Goal: Task Accomplishment & Management: Manage account settings

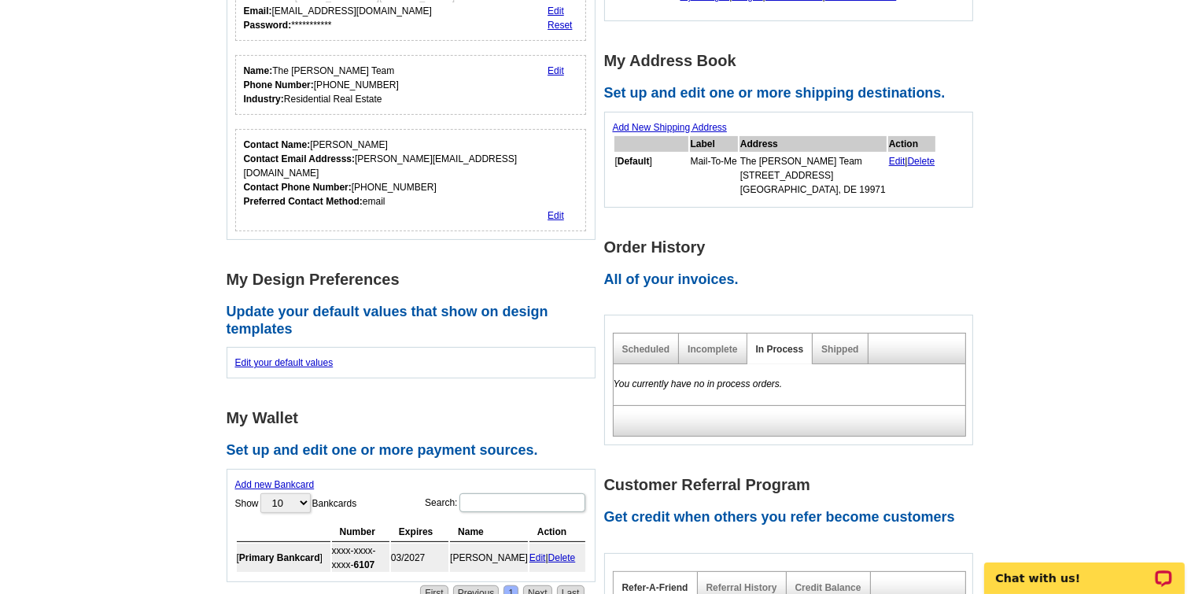
scroll to position [365, 0]
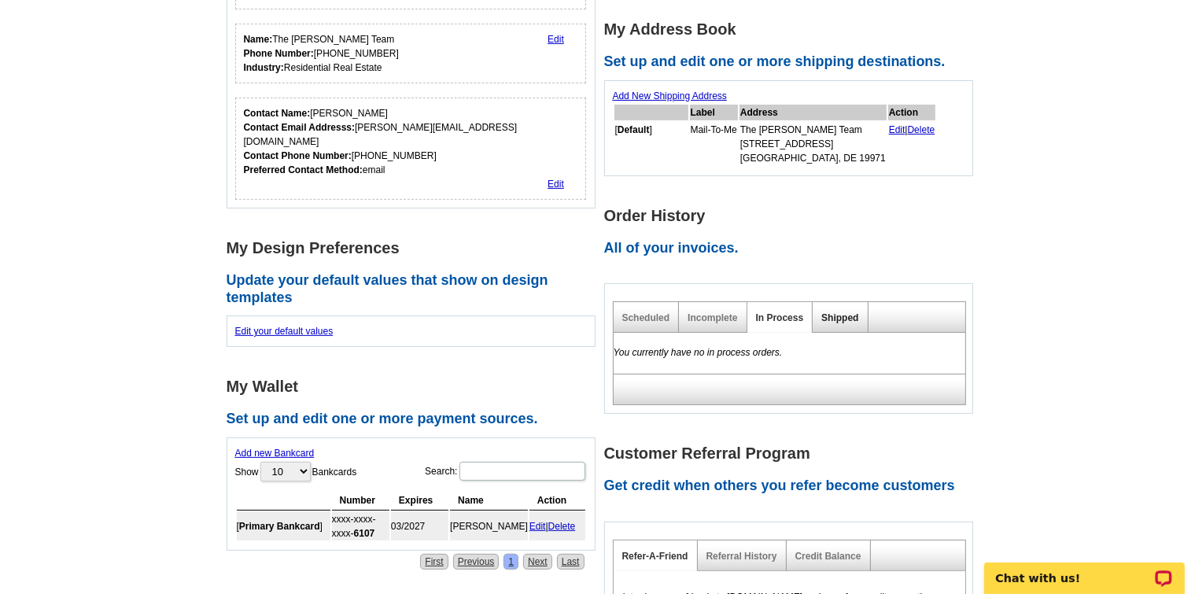
click at [846, 316] on link "Shipped" at bounding box center [840, 317] width 37 height 11
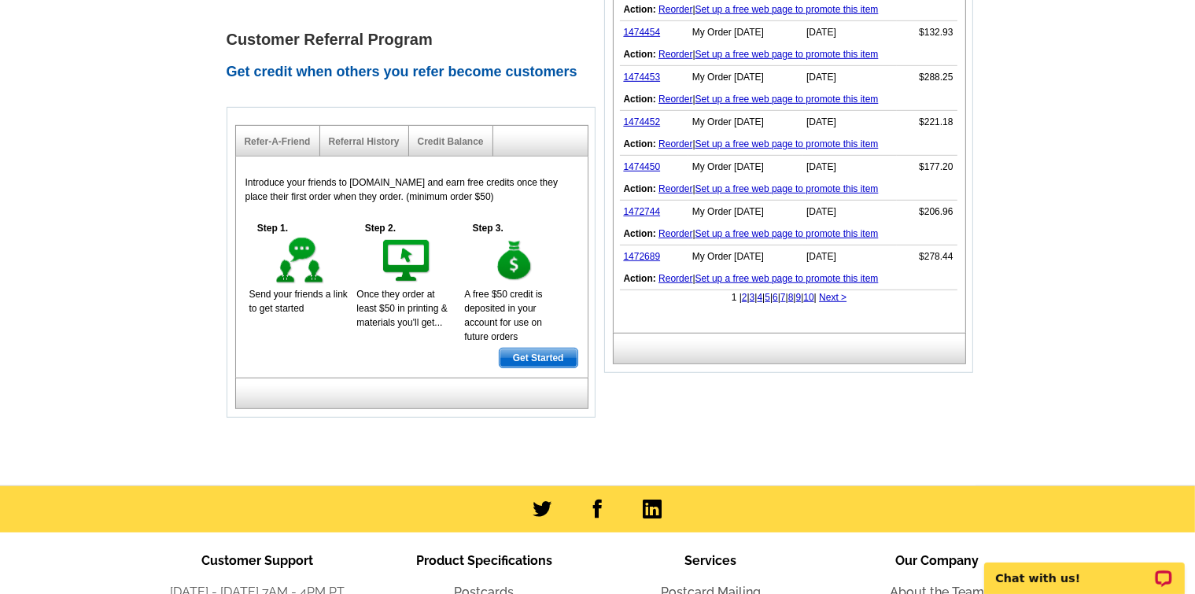
scroll to position [910, 0]
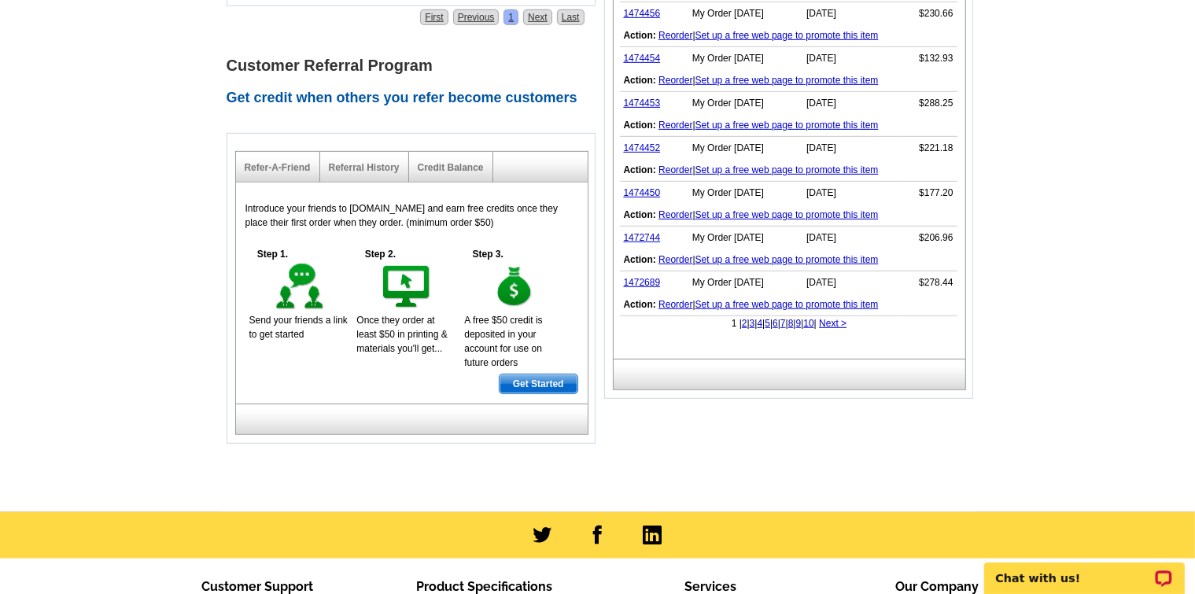
click at [750, 320] on link "3" at bounding box center [753, 323] width 6 height 11
click at [784, 319] on link "4" at bounding box center [787, 323] width 6 height 11
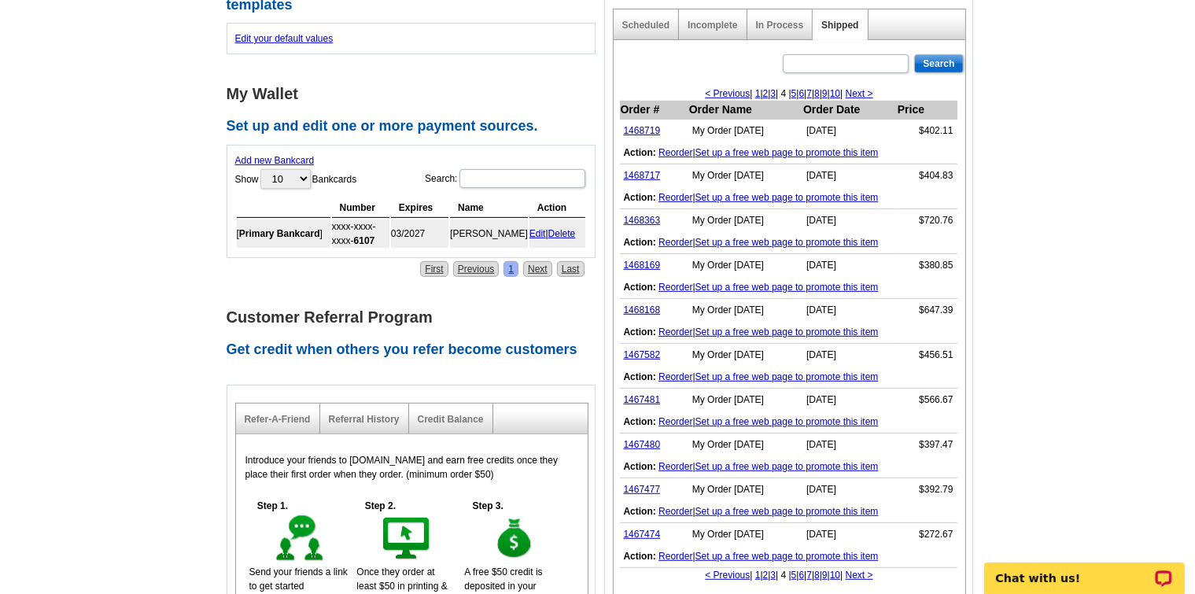
scroll to position [631, 0]
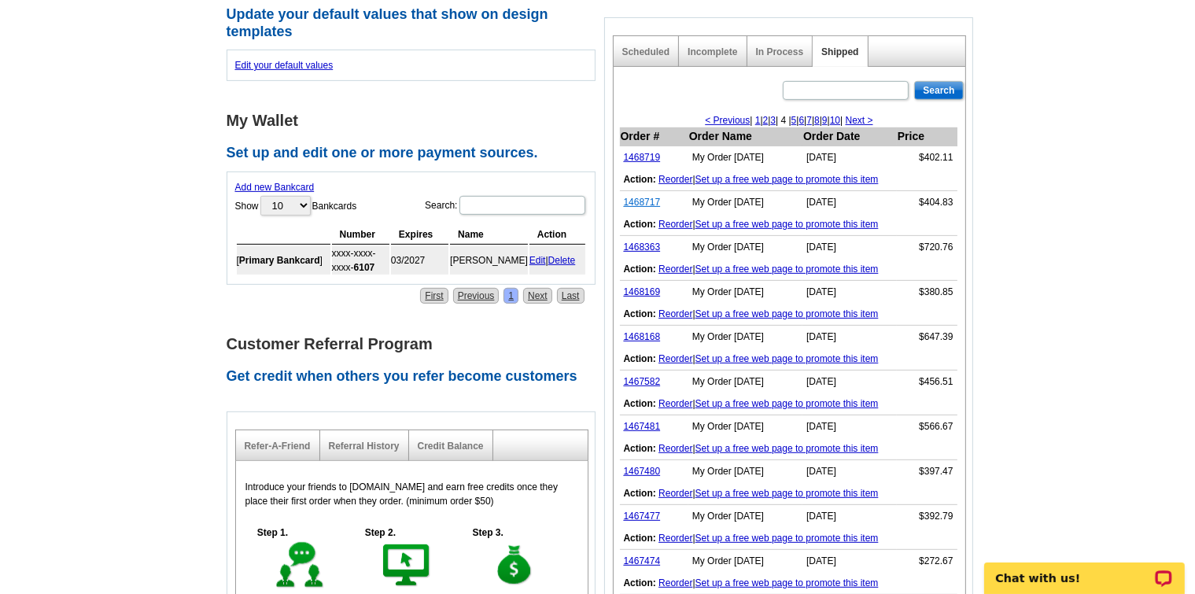
click at [641, 200] on link "1468717" at bounding box center [642, 202] width 37 height 11
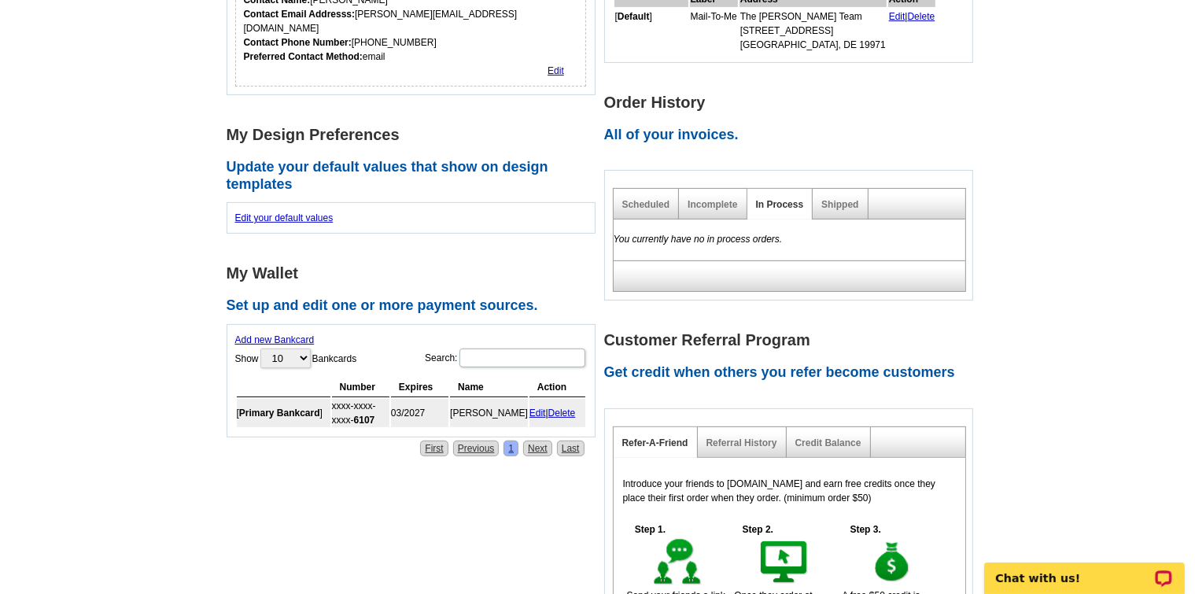
scroll to position [466, 0]
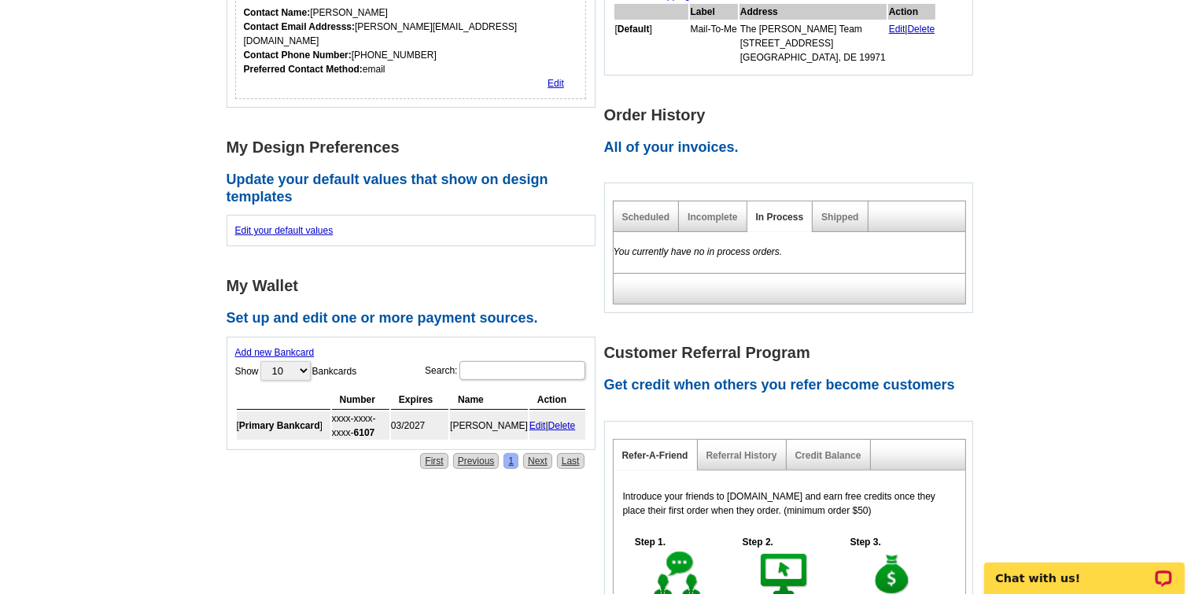
click at [840, 222] on div "Shipped" at bounding box center [840, 216] width 55 height 31
click at [831, 220] on link "Shipped" at bounding box center [840, 217] width 37 height 11
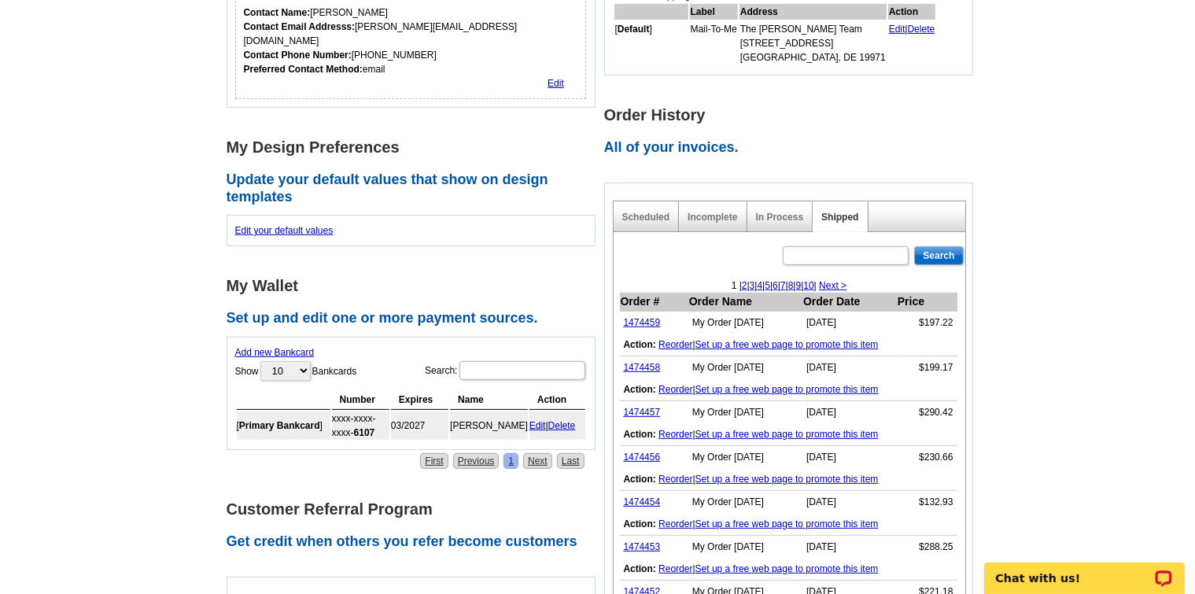
click at [750, 282] on link "3" at bounding box center [753, 285] width 6 height 11
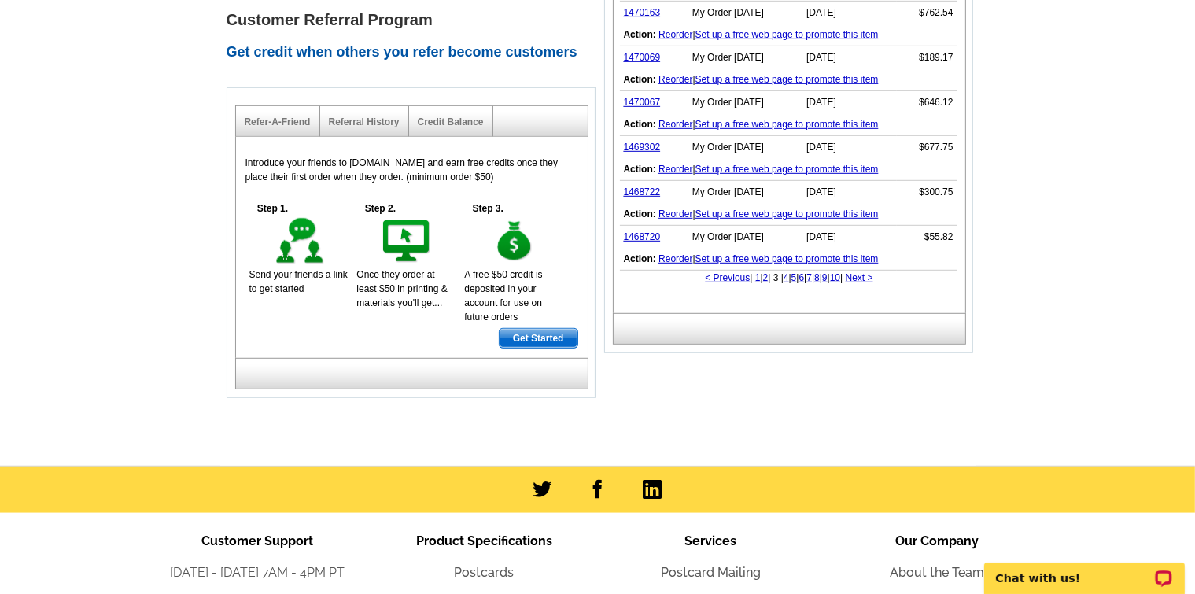
scroll to position [951, 0]
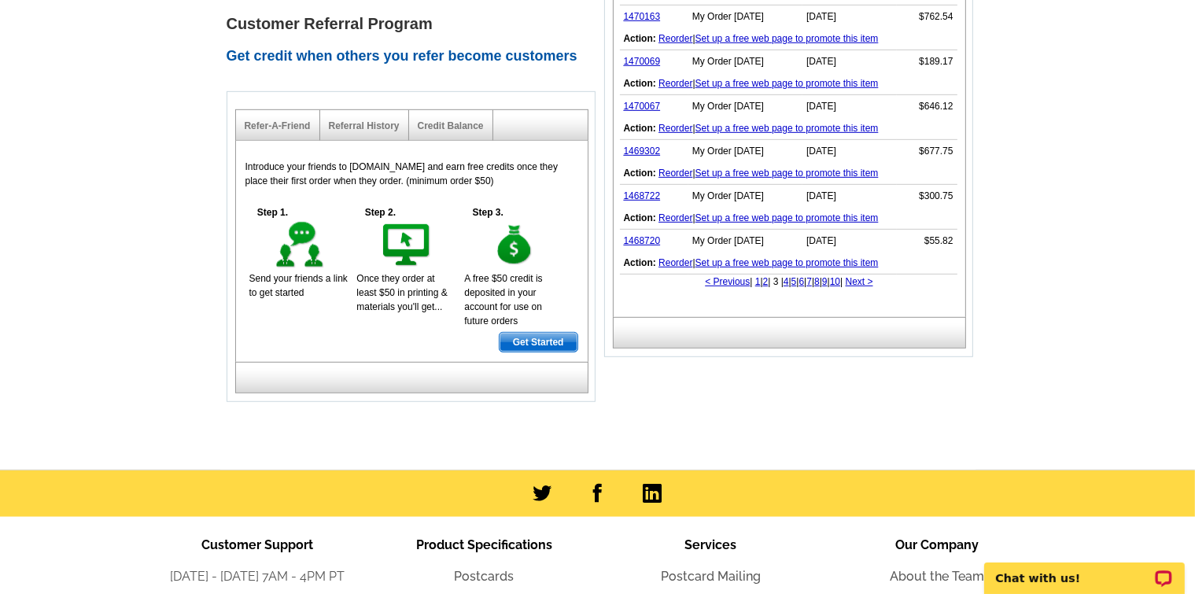
click at [784, 279] on link "4" at bounding box center [787, 281] width 6 height 11
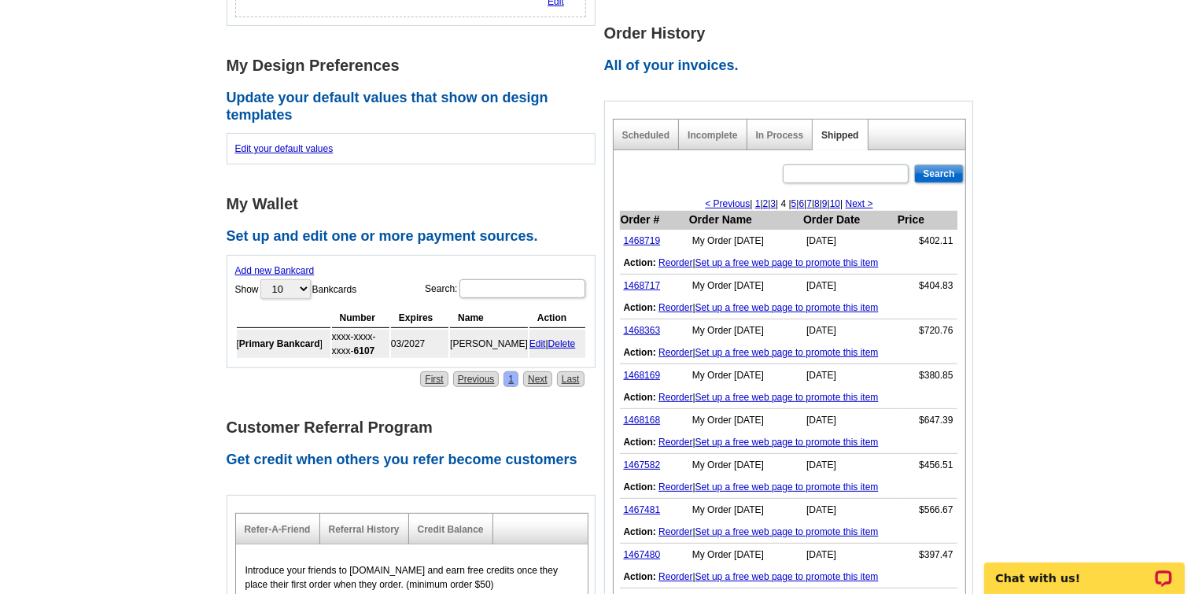
scroll to position [560, 0]
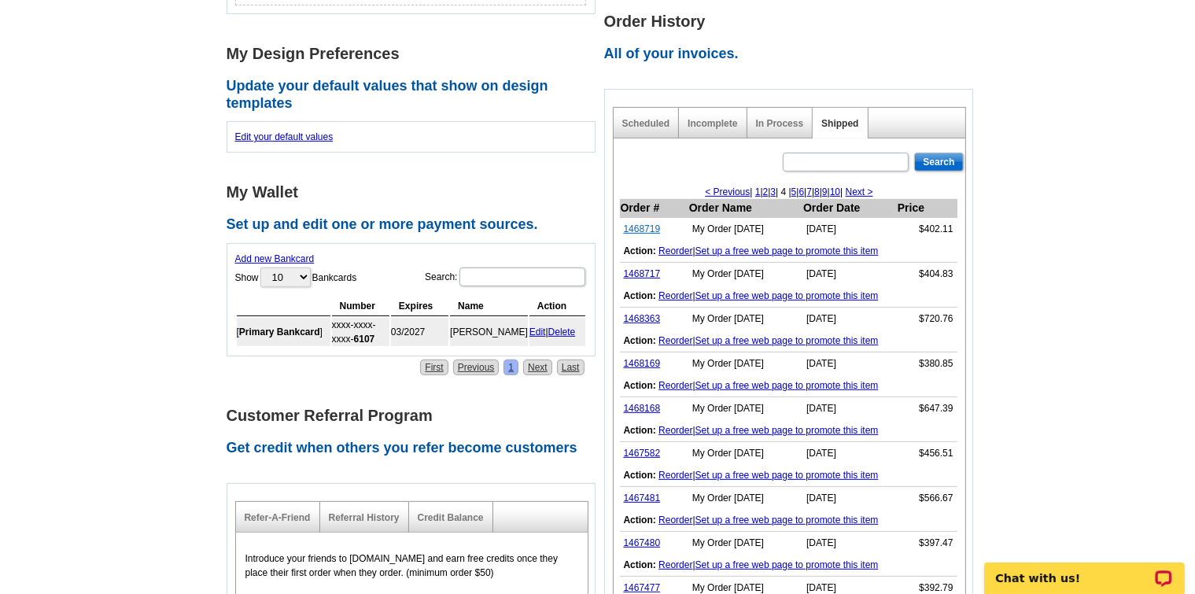
click at [636, 231] on link "1468719" at bounding box center [642, 228] width 37 height 11
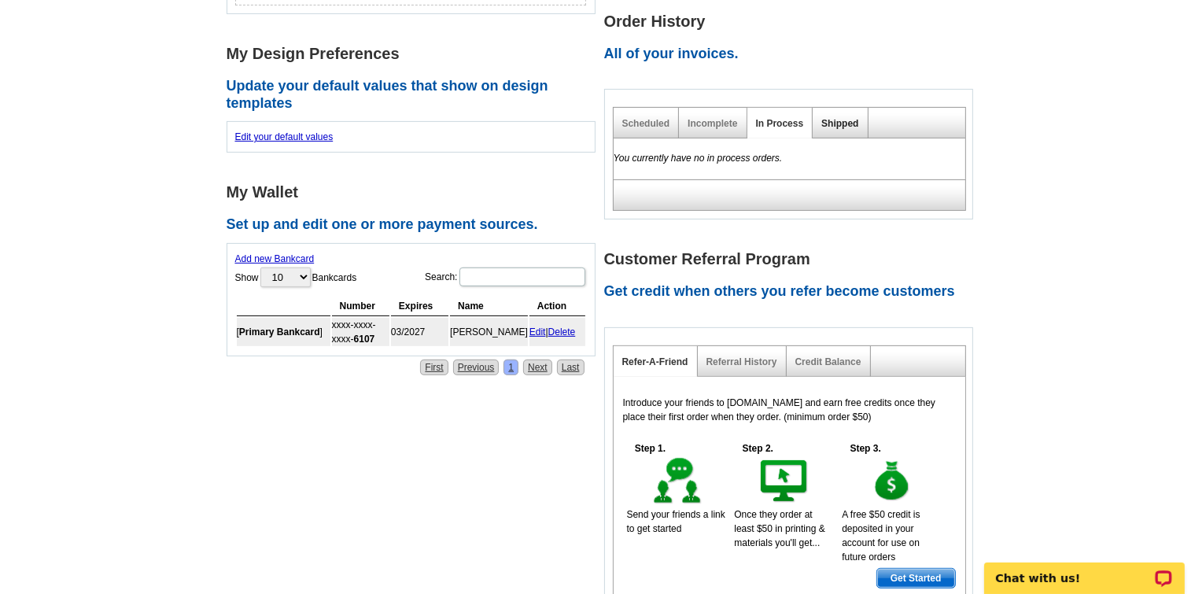
click at [837, 120] on link "Shipped" at bounding box center [840, 123] width 37 height 11
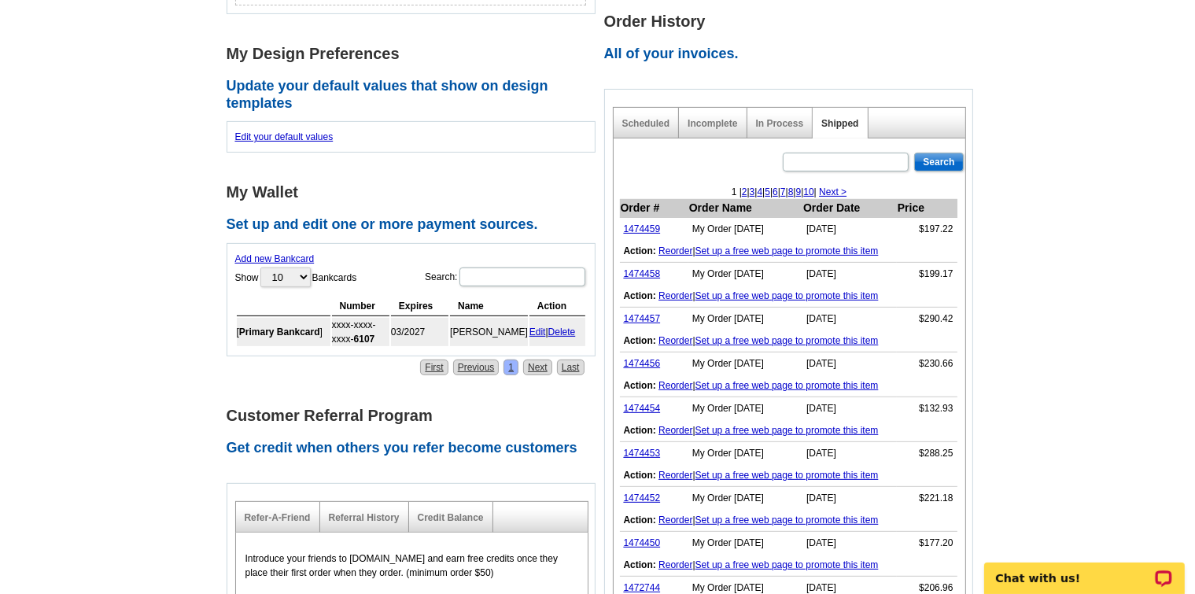
click at [750, 191] on link "3" at bounding box center [753, 192] width 6 height 11
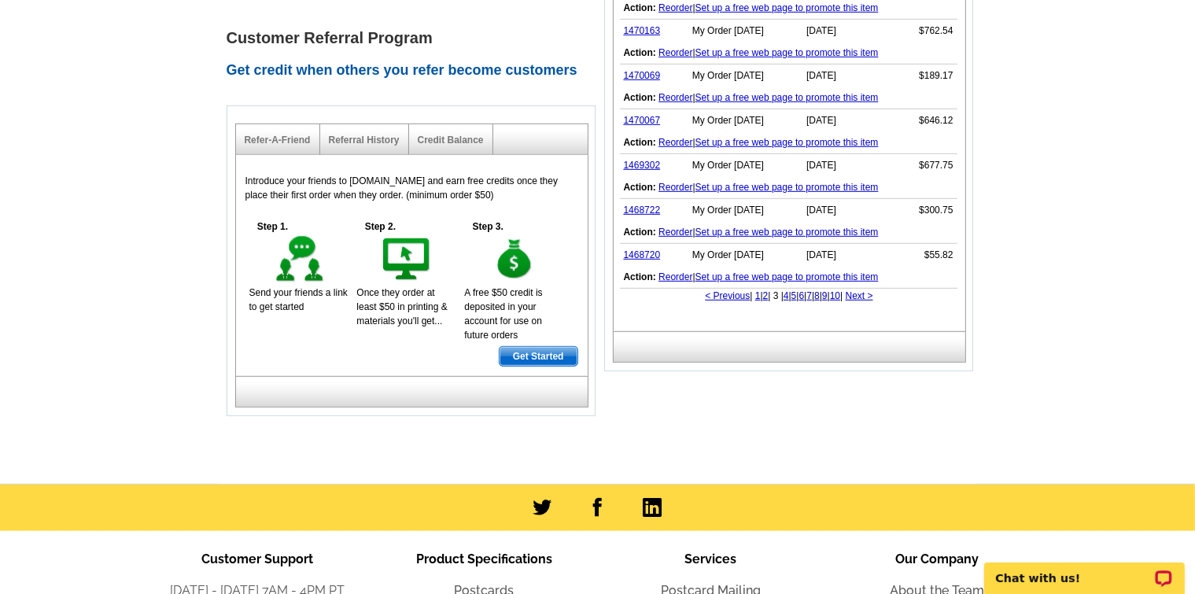
scroll to position [933, 0]
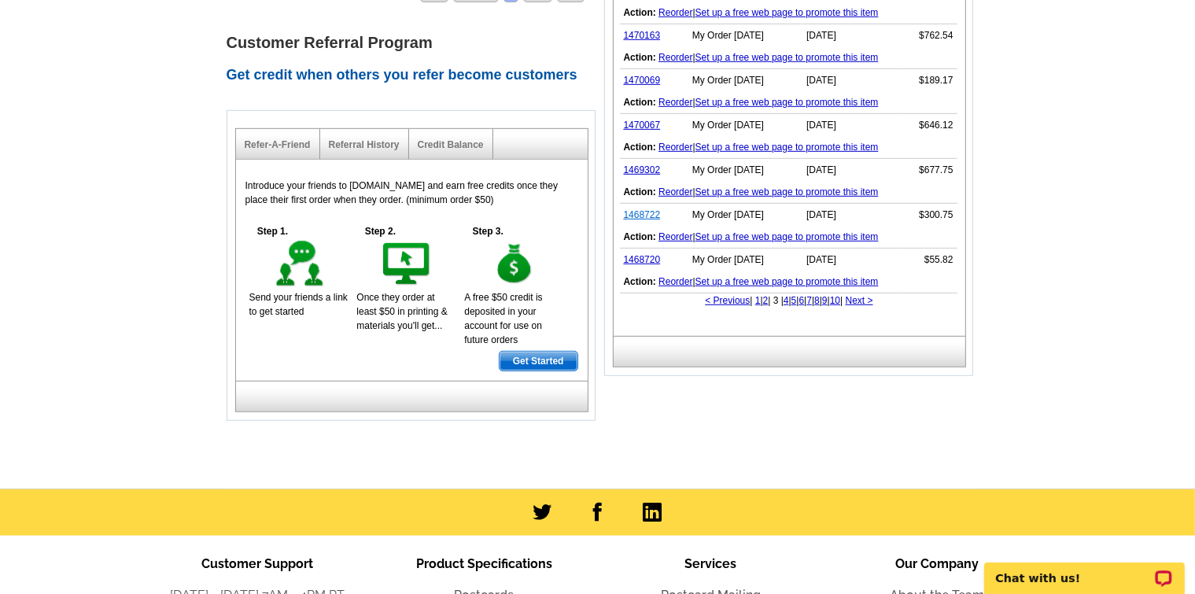
click at [637, 210] on link "1468722" at bounding box center [642, 214] width 37 height 11
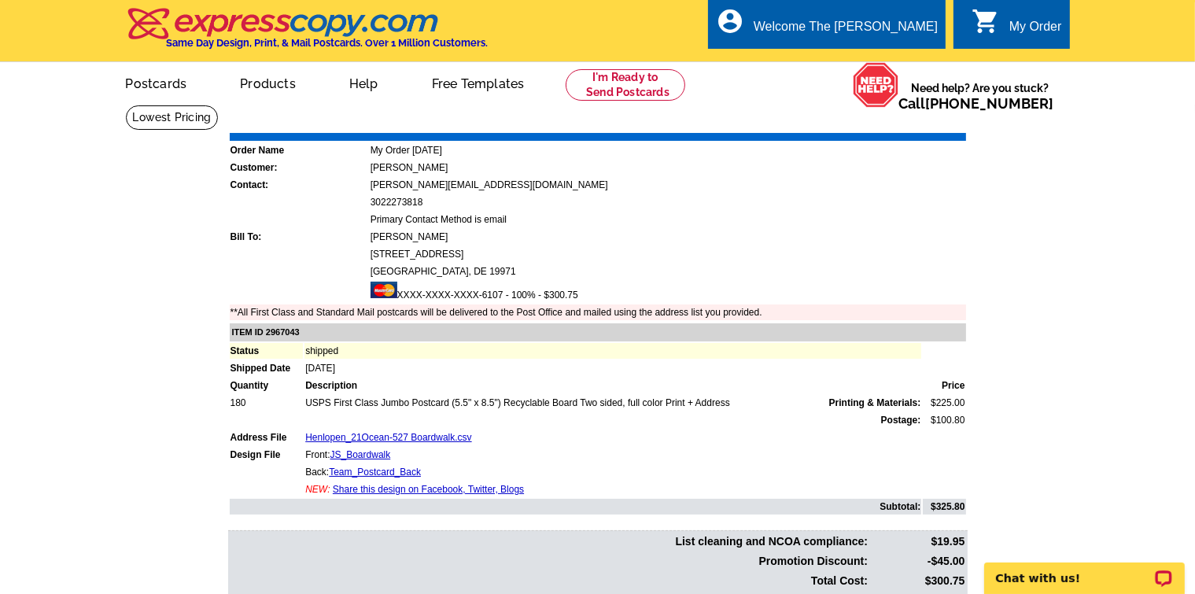
click at [910, 124] on link "Print Invoice" at bounding box center [926, 121] width 82 height 13
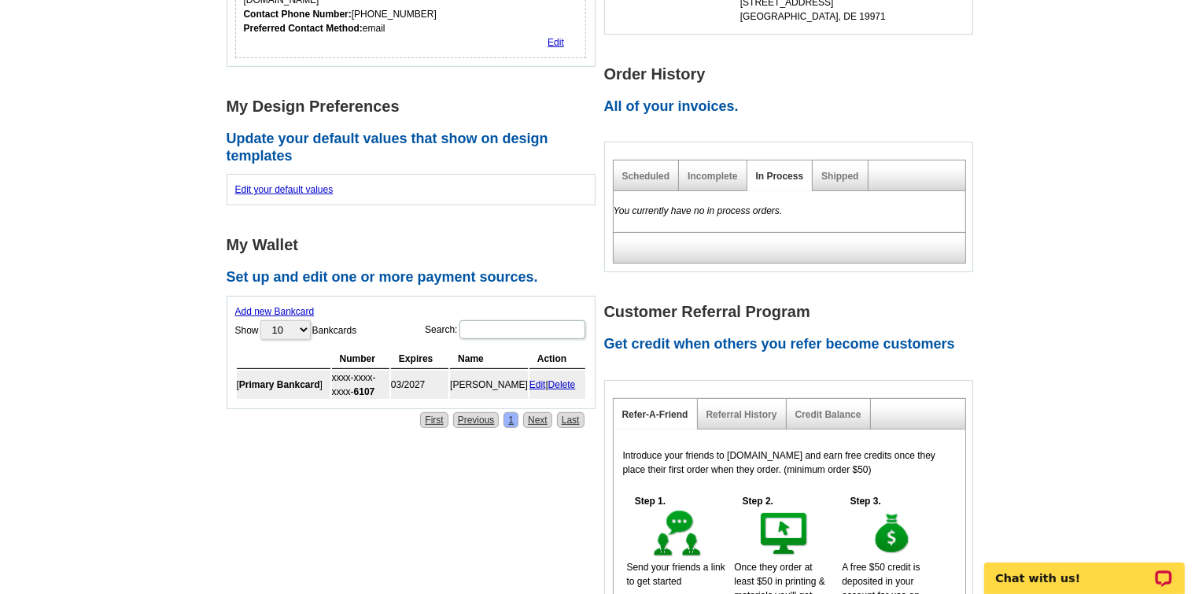
scroll to position [476, 0]
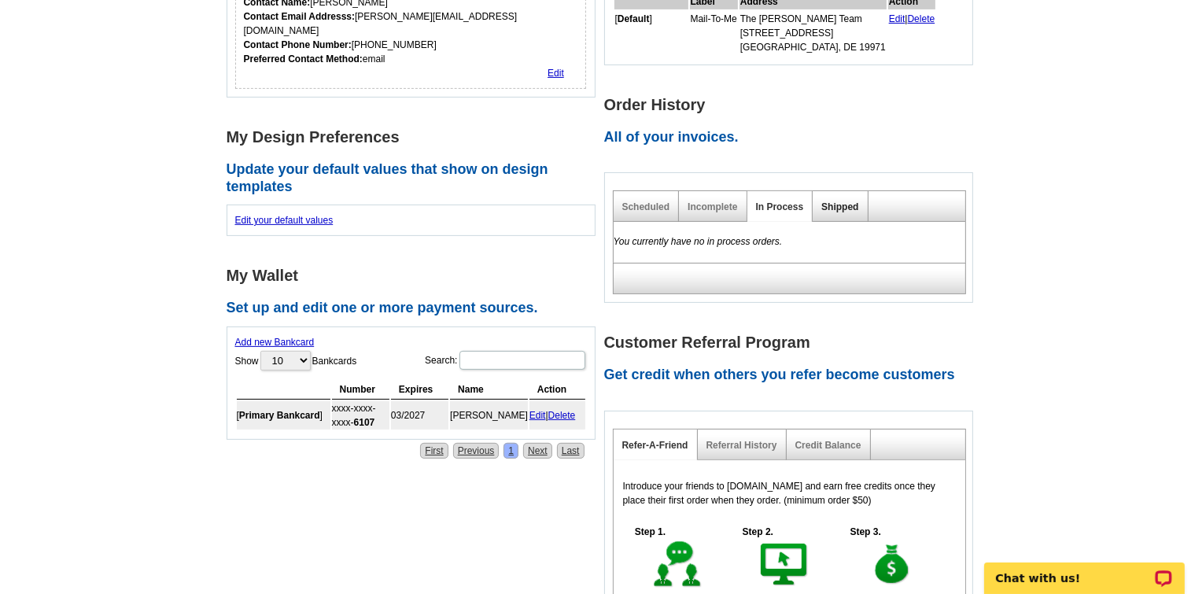
click at [846, 206] on link "Shipped" at bounding box center [840, 206] width 37 height 11
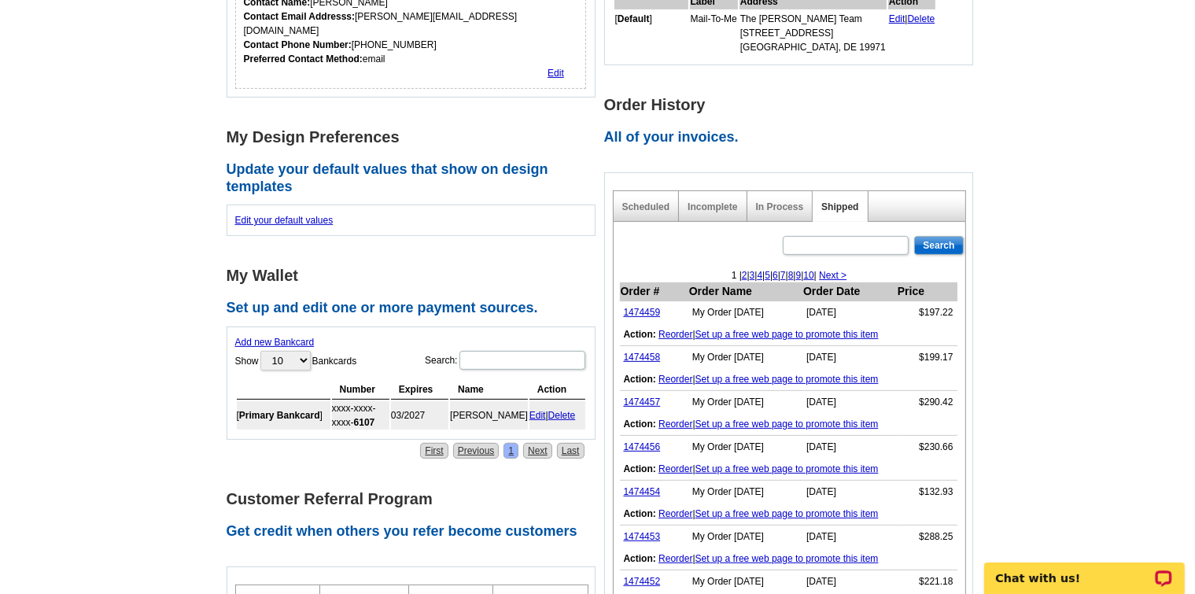
click at [750, 275] on link "3" at bounding box center [753, 275] width 6 height 11
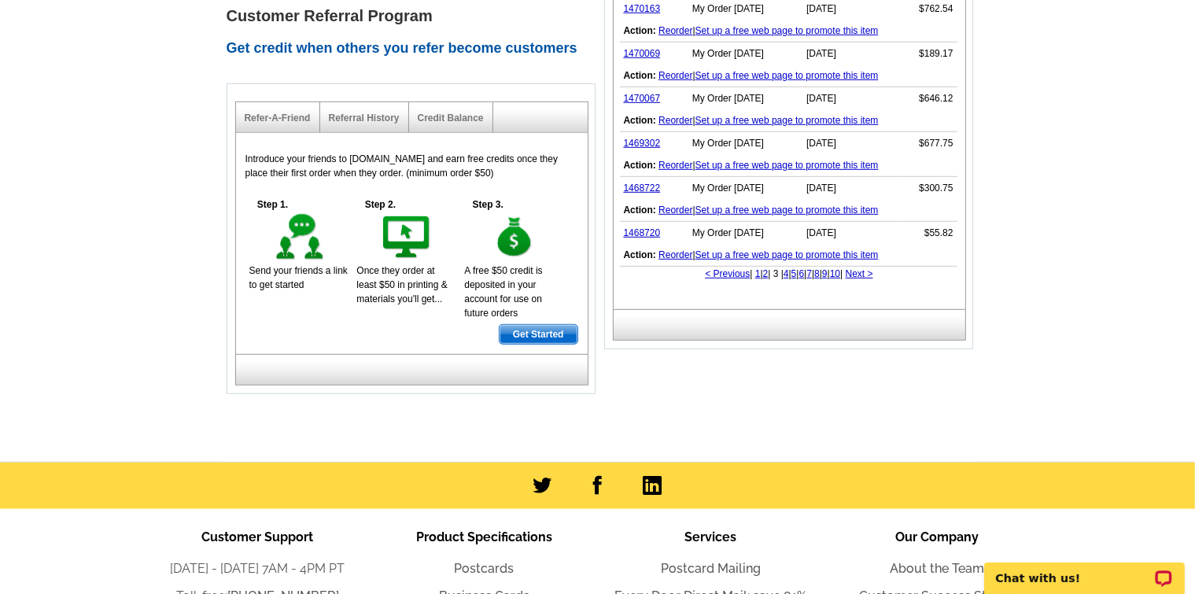
scroll to position [965, 0]
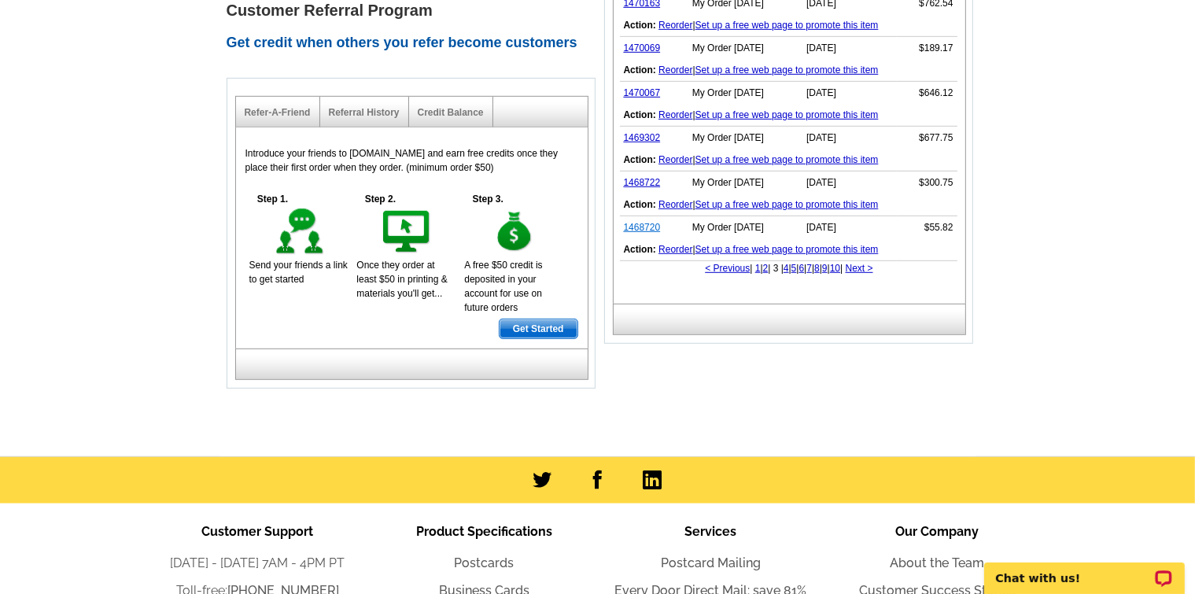
click at [634, 225] on link "1468720" at bounding box center [642, 227] width 37 height 11
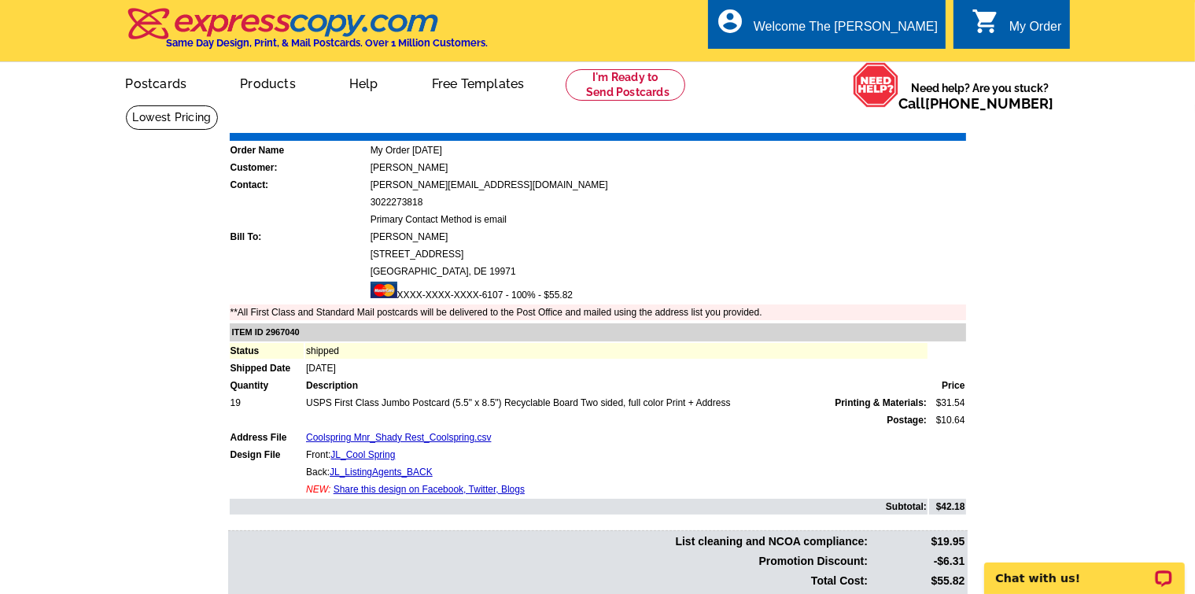
click at [916, 121] on link "Print Invoice" at bounding box center [926, 121] width 82 height 13
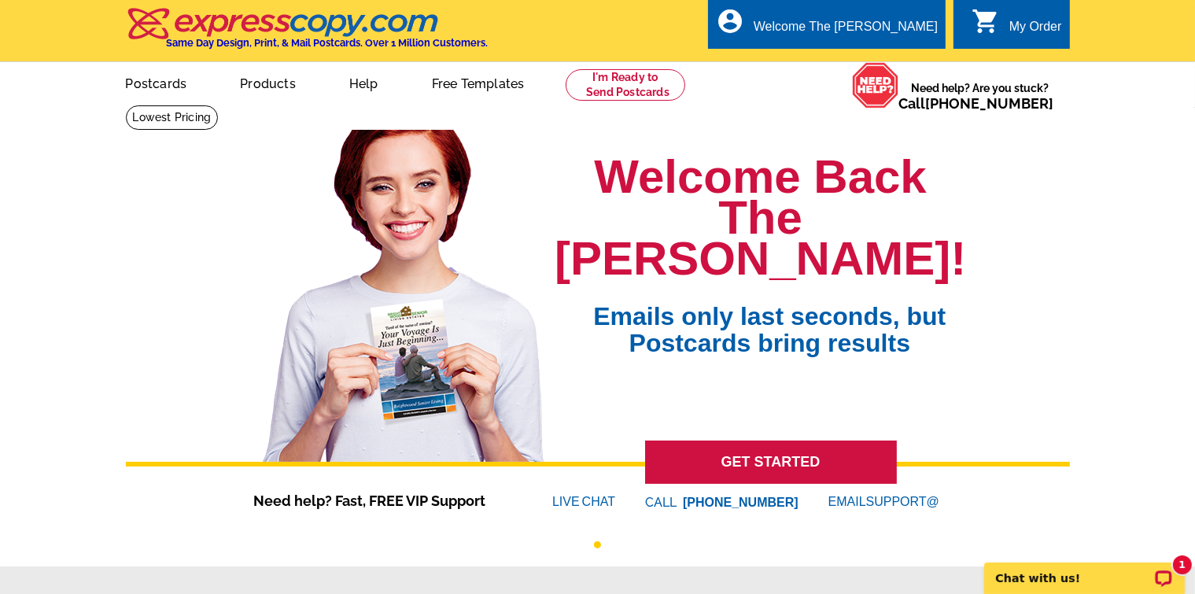
click at [1023, 26] on div "My Order" at bounding box center [1036, 31] width 53 height 22
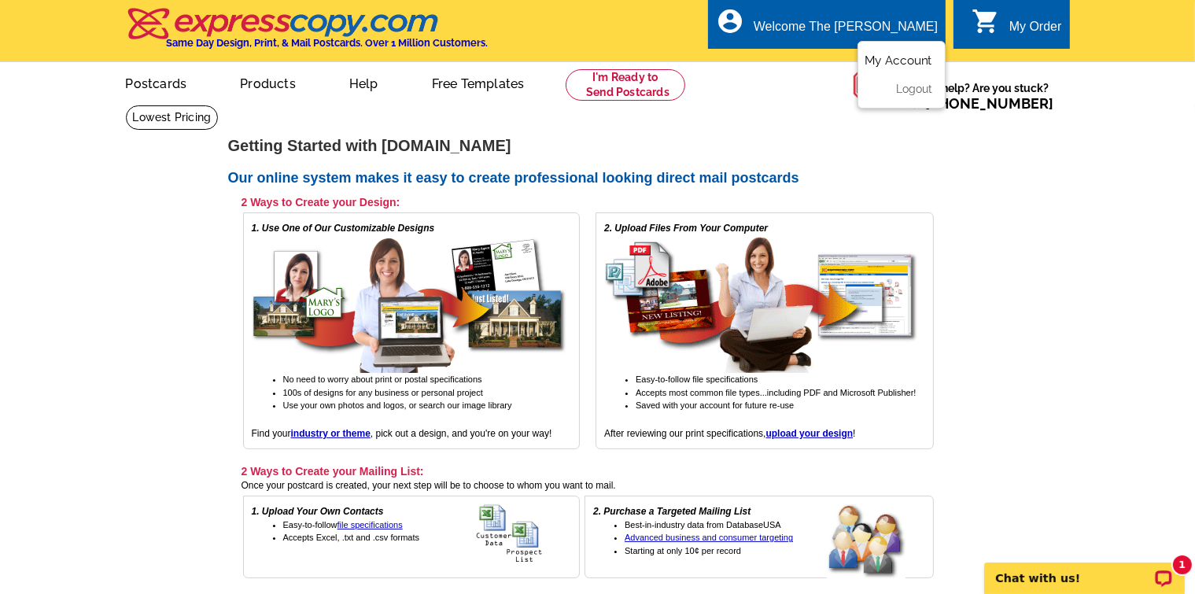
click at [880, 61] on link "My Account" at bounding box center [899, 61] width 68 height 14
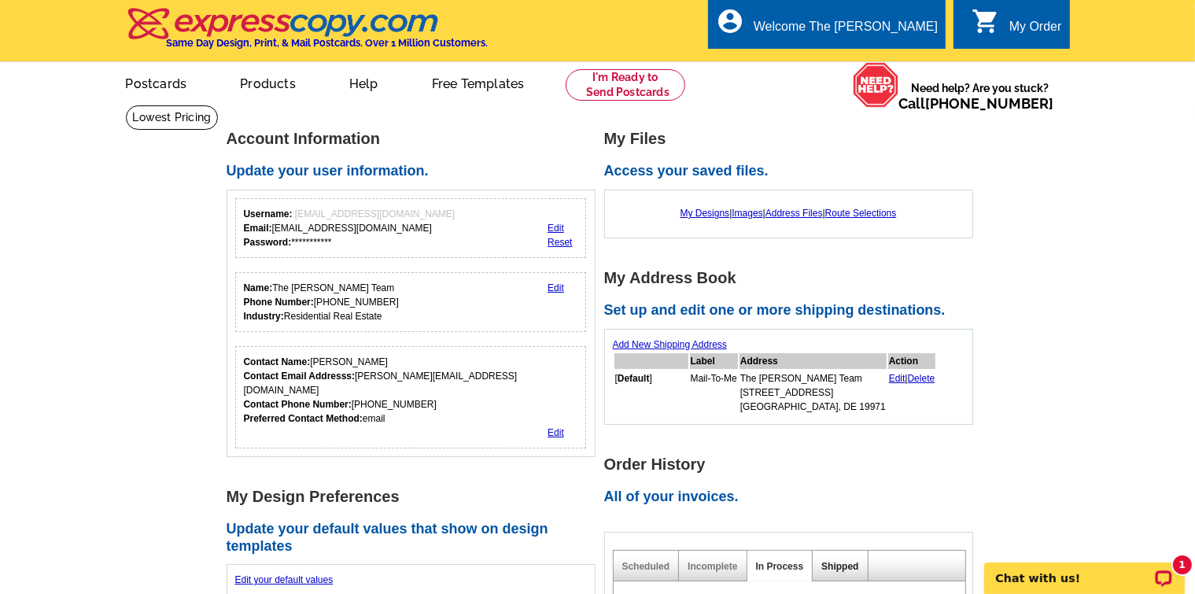
click at [825, 566] on link "Shipped" at bounding box center [840, 566] width 37 height 11
click at [834, 567] on link "Shipped" at bounding box center [840, 566] width 37 height 11
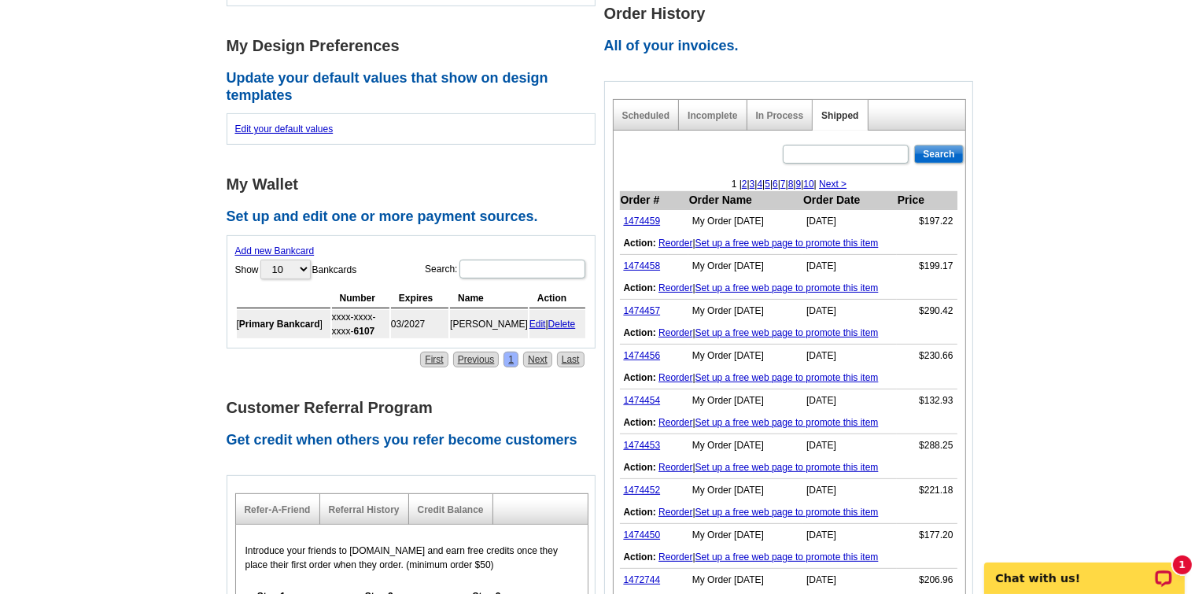
scroll to position [577, 0]
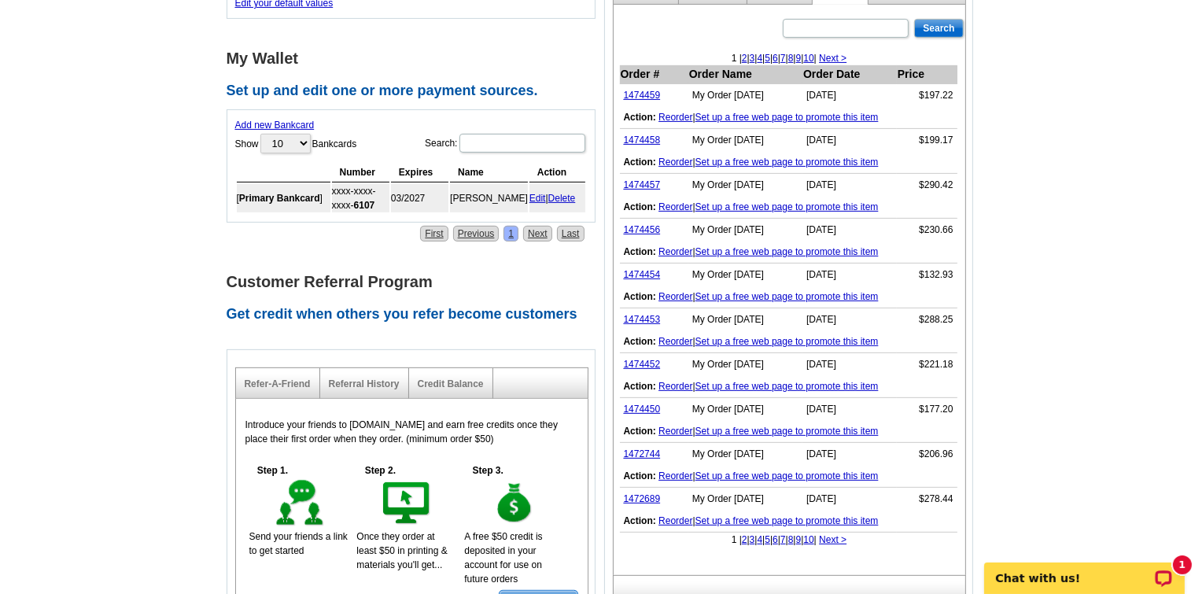
click at [742, 540] on link "2" at bounding box center [745, 539] width 6 height 11
click at [873, 534] on link "Next >" at bounding box center [860, 539] width 28 height 11
click at [642, 96] on link "1470706" at bounding box center [642, 95] width 37 height 11
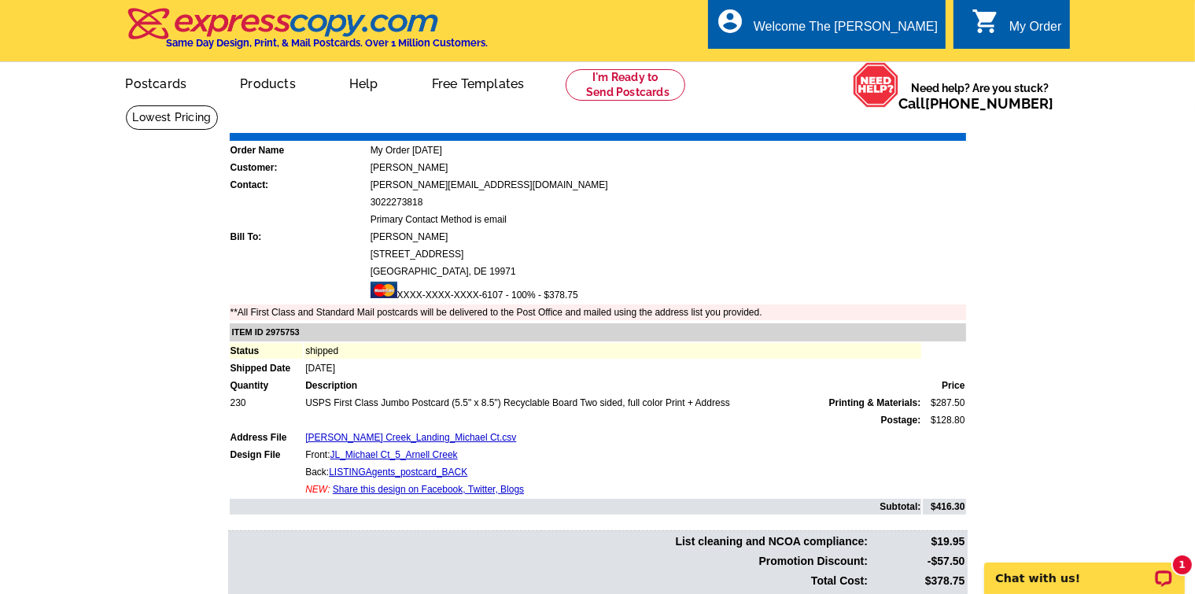
click at [921, 122] on link "Print Invoice" at bounding box center [926, 121] width 82 height 13
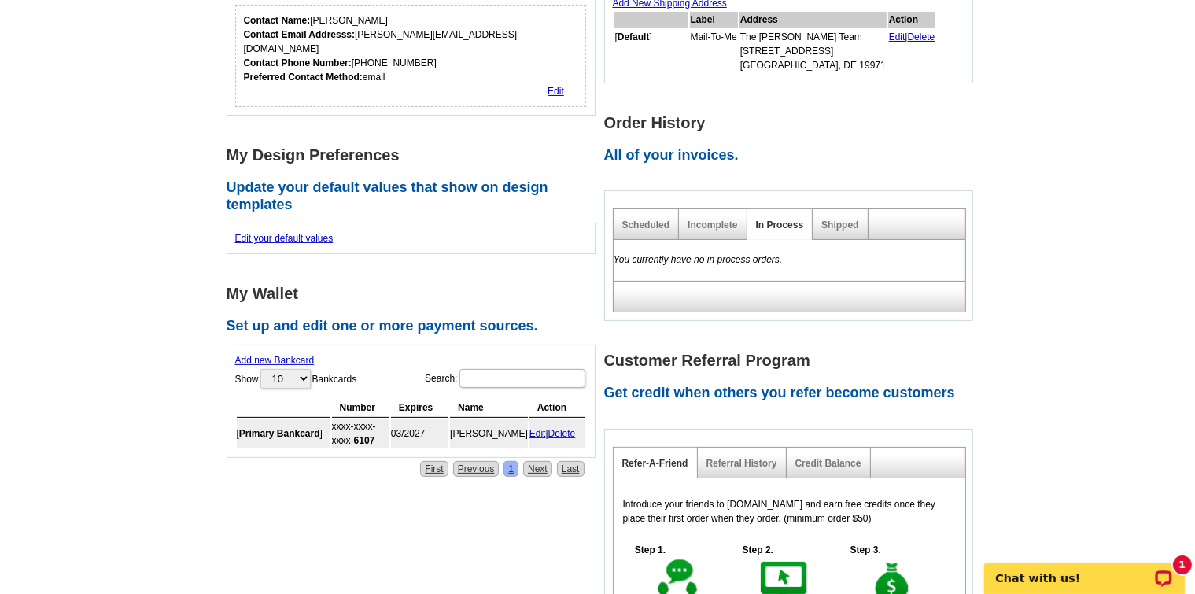
scroll to position [334, 0]
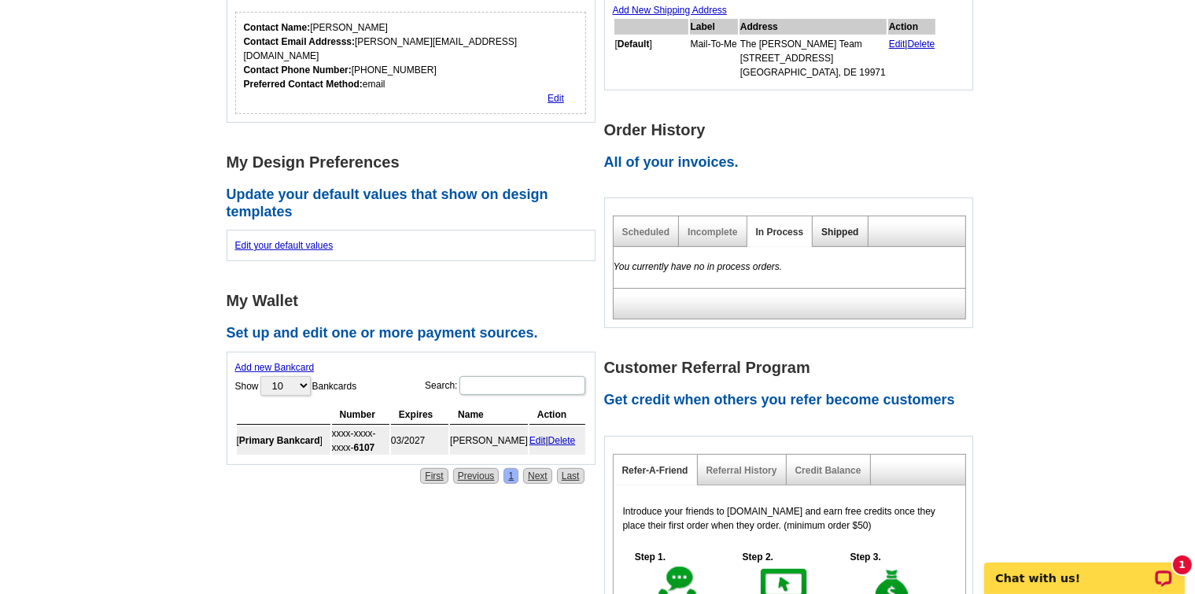
click at [844, 231] on link "Shipped" at bounding box center [840, 232] width 37 height 11
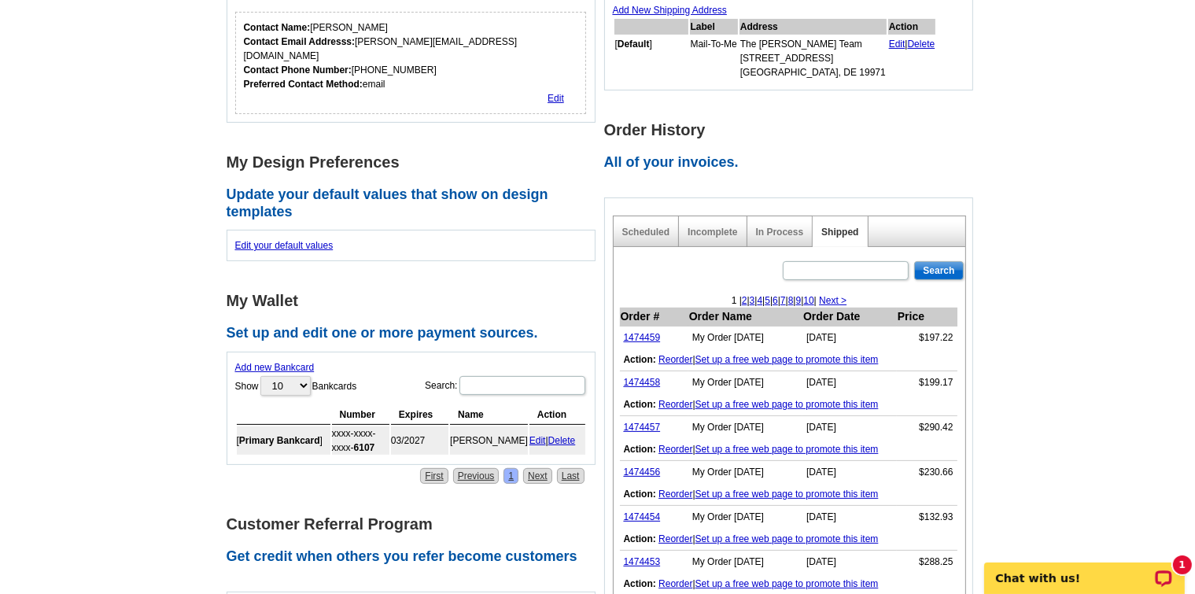
click at [847, 297] on link "Next >" at bounding box center [833, 300] width 28 height 11
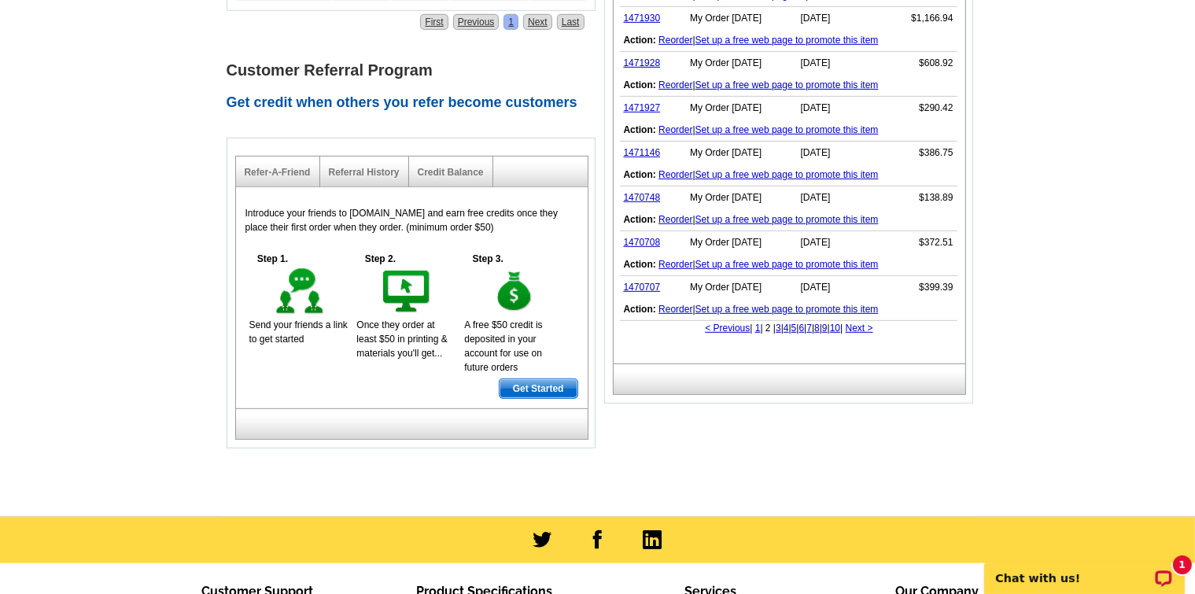
scroll to position [777, 0]
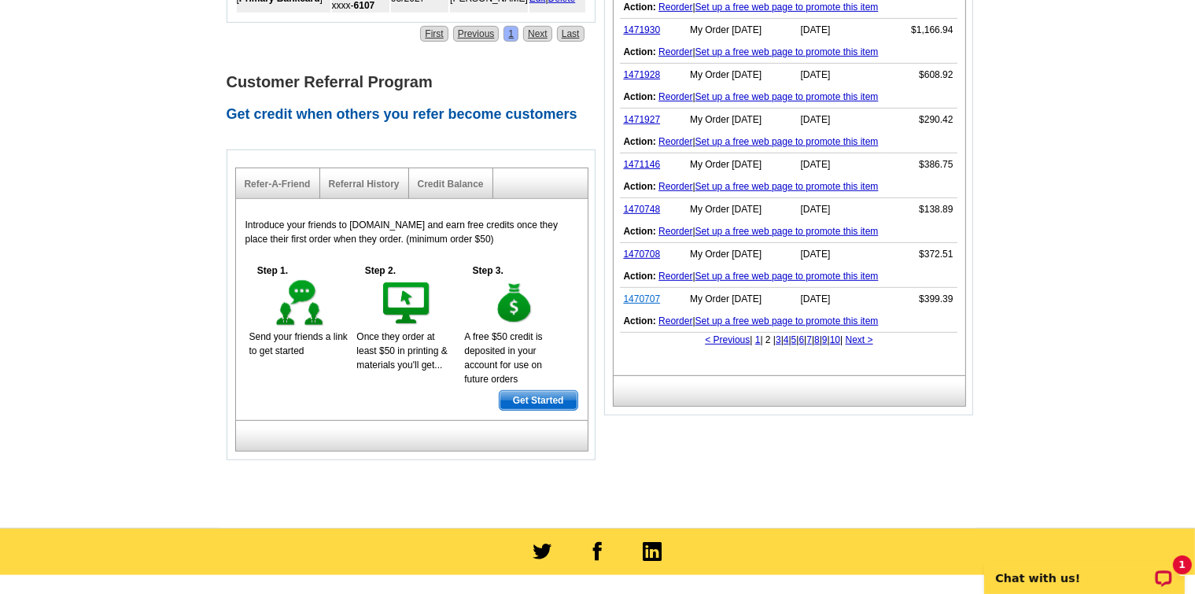
click at [652, 297] on link "1470707" at bounding box center [642, 299] width 37 height 11
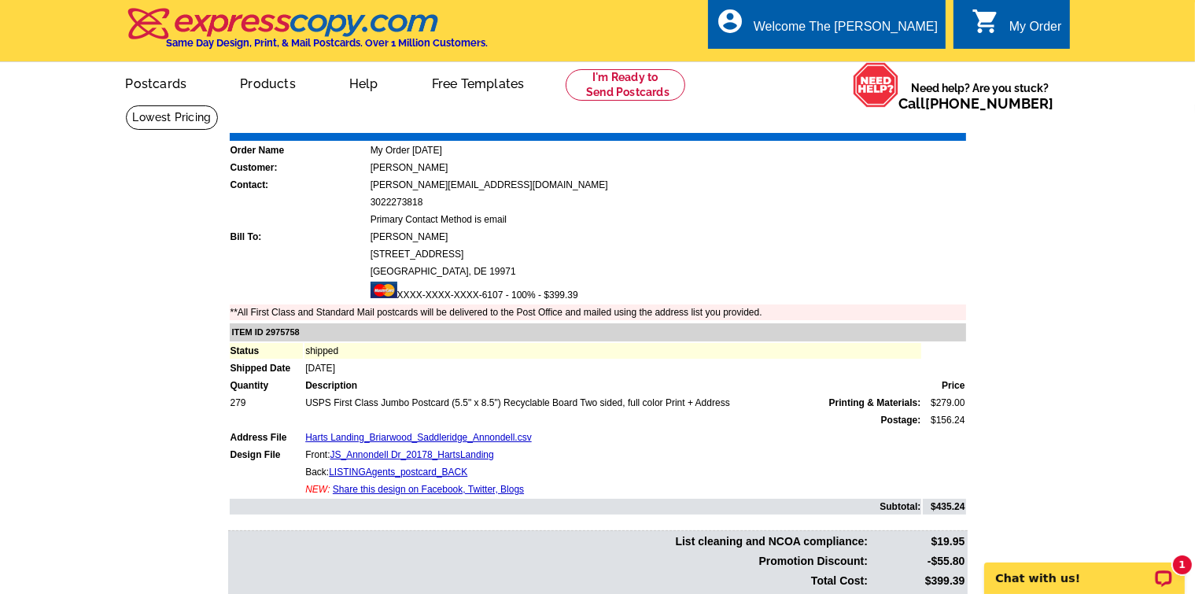
click at [942, 121] on link "Print Invoice" at bounding box center [926, 121] width 82 height 13
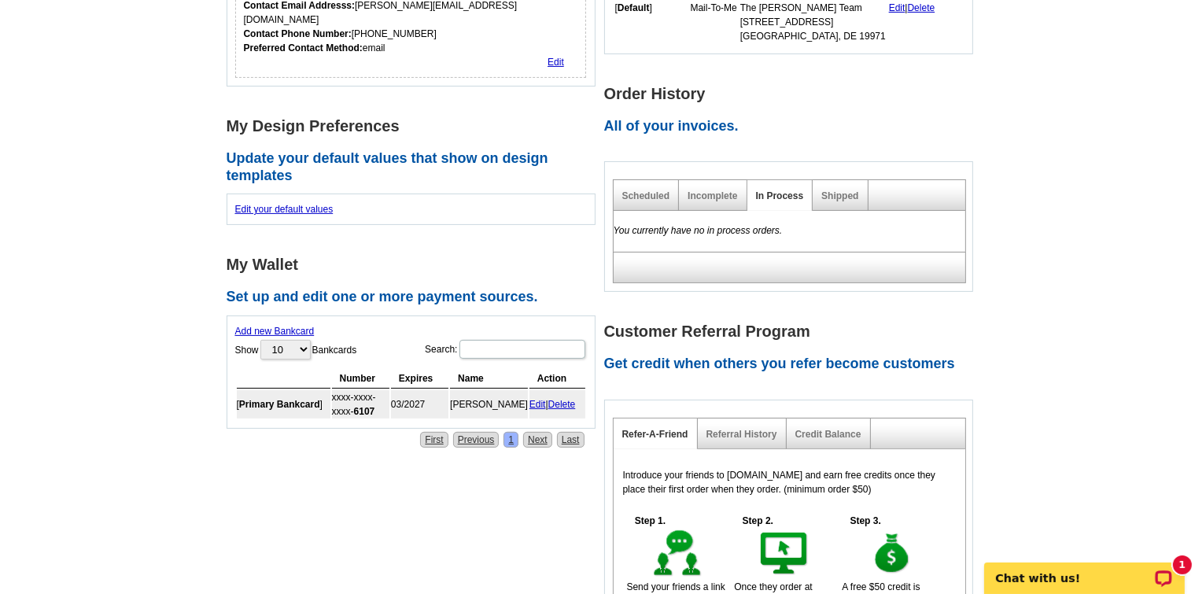
scroll to position [364, 0]
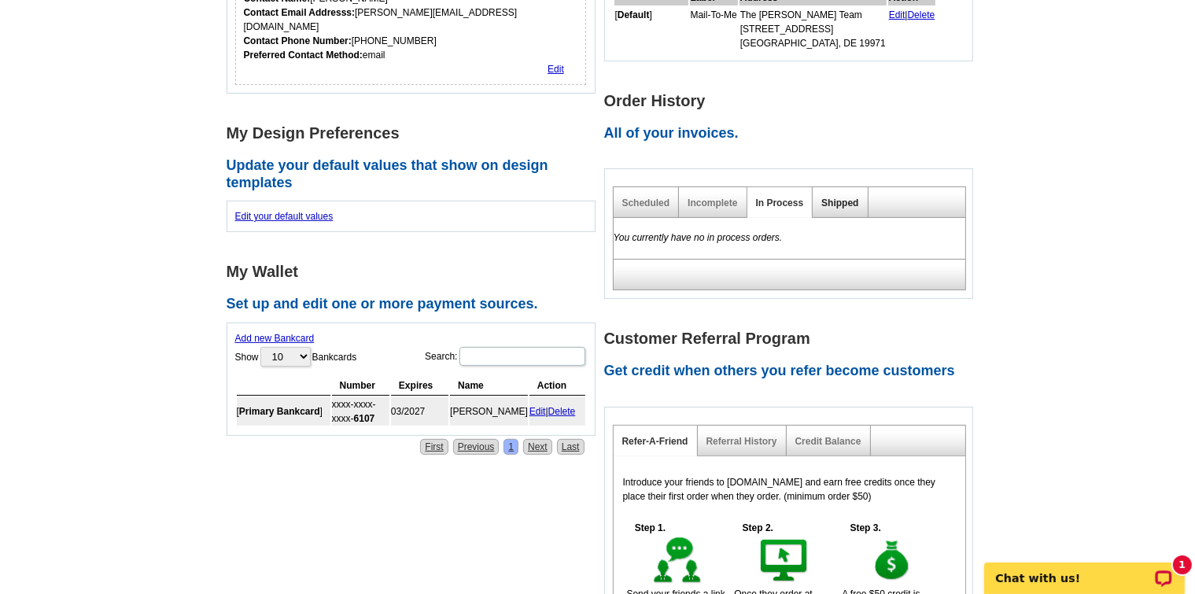
click at [838, 206] on link "Shipped" at bounding box center [840, 203] width 37 height 11
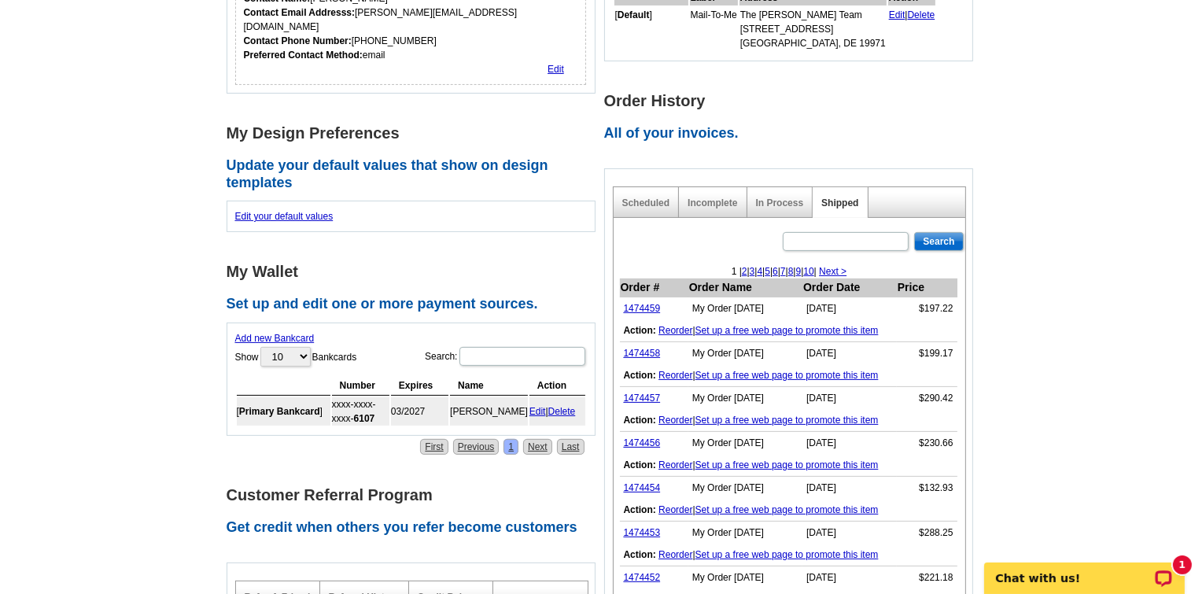
click at [847, 269] on link "Next >" at bounding box center [833, 271] width 28 height 11
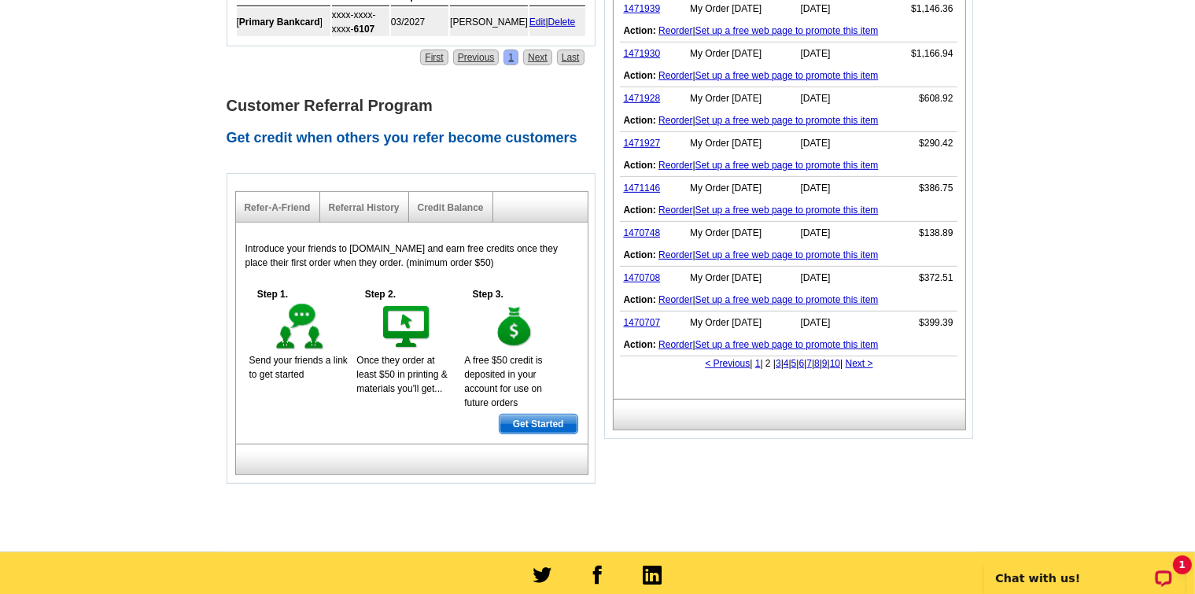
scroll to position [748, 0]
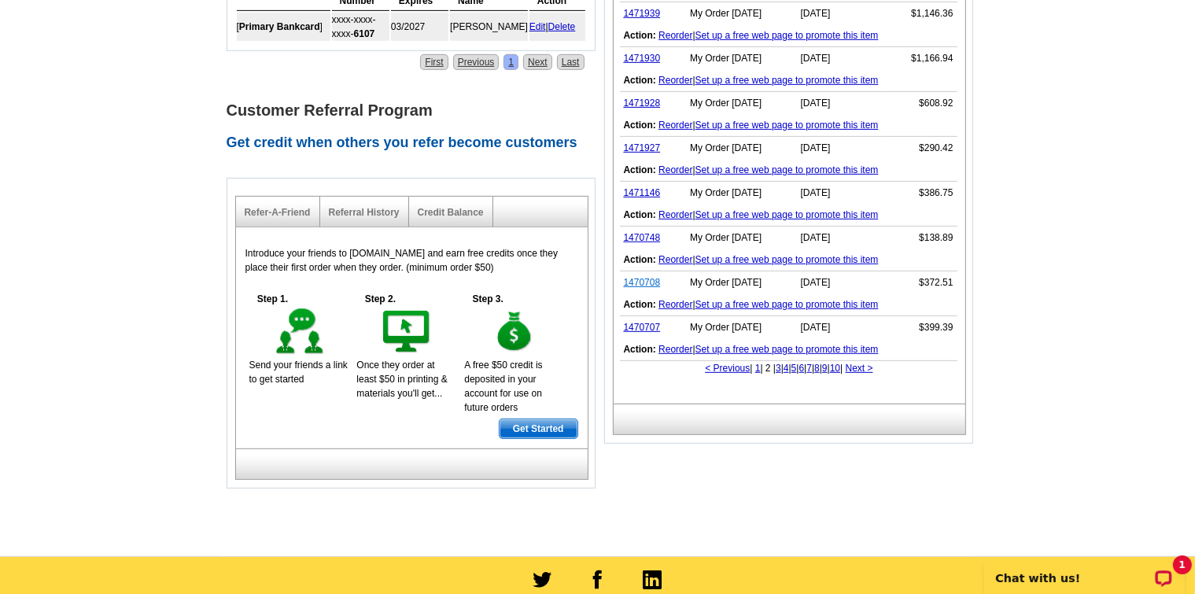
click at [639, 280] on link "1470708" at bounding box center [642, 282] width 37 height 11
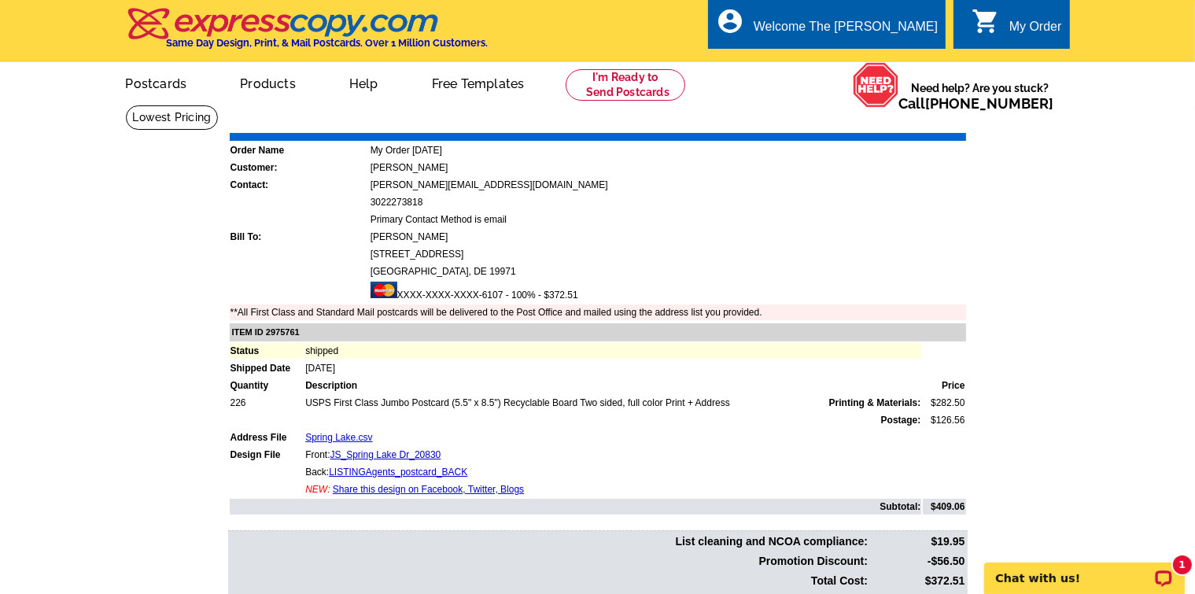
click at [921, 126] on link "Print Invoice" at bounding box center [926, 121] width 82 height 13
